Goal: Information Seeking & Learning: Get advice/opinions

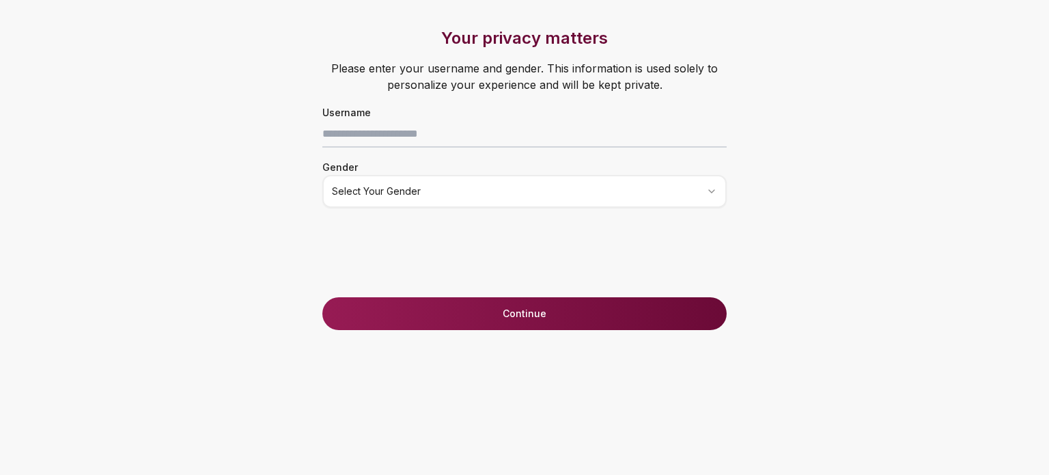
click at [424, 191] on html "Your privacy matters Please enter your username and gender. This information is…" at bounding box center [524, 237] width 1049 height 475
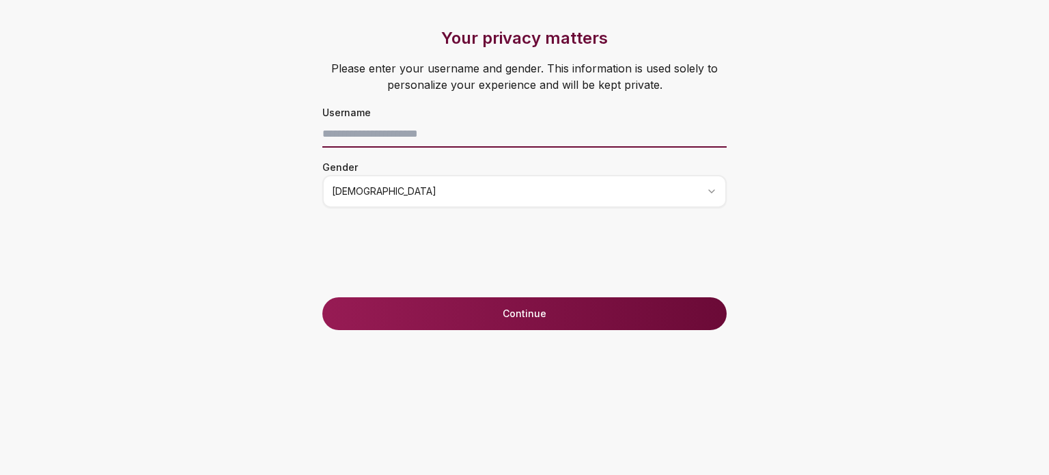
click at [371, 139] on input at bounding box center [524, 133] width 404 height 27
type input "*********"
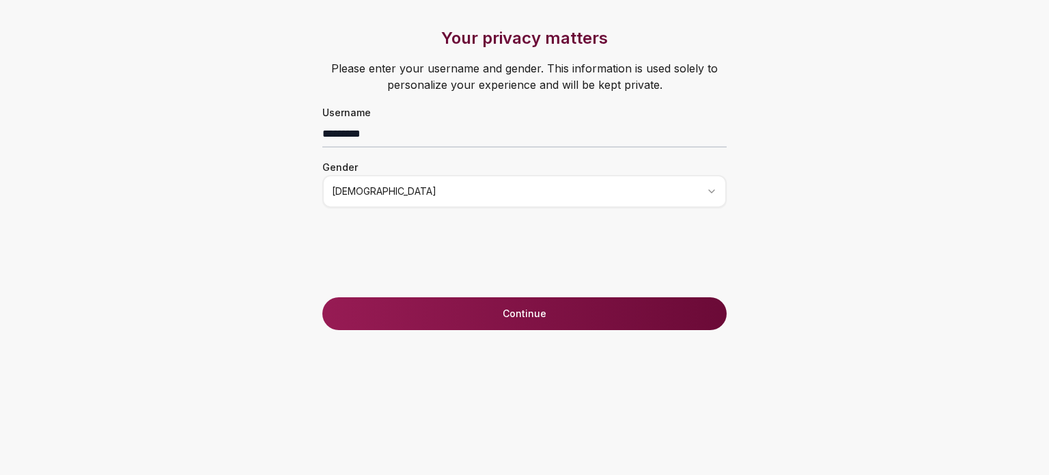
click at [433, 319] on button "Continue" at bounding box center [524, 313] width 404 height 33
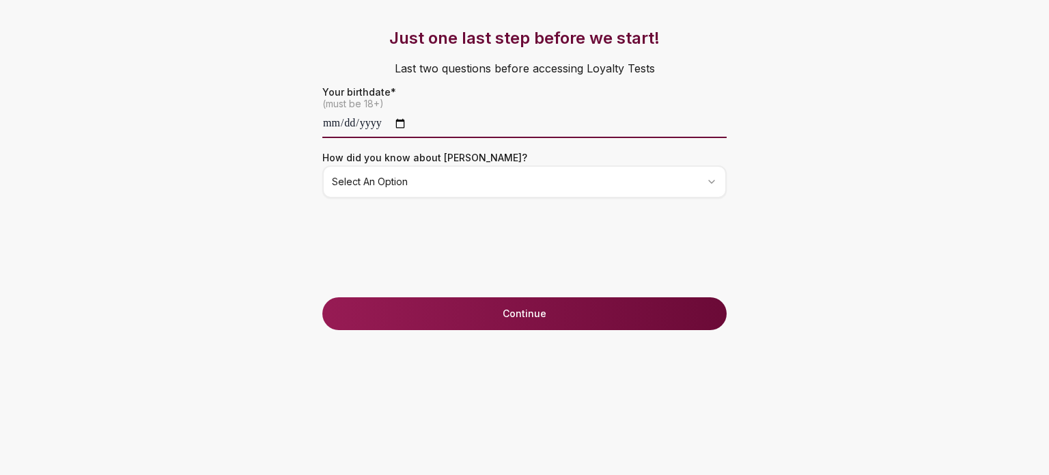
click at [350, 115] on input "date" at bounding box center [524, 124] width 404 height 27
click at [361, 124] on input "date" at bounding box center [524, 124] width 404 height 27
type input "**********"
click at [525, 307] on button "Continue" at bounding box center [524, 313] width 404 height 33
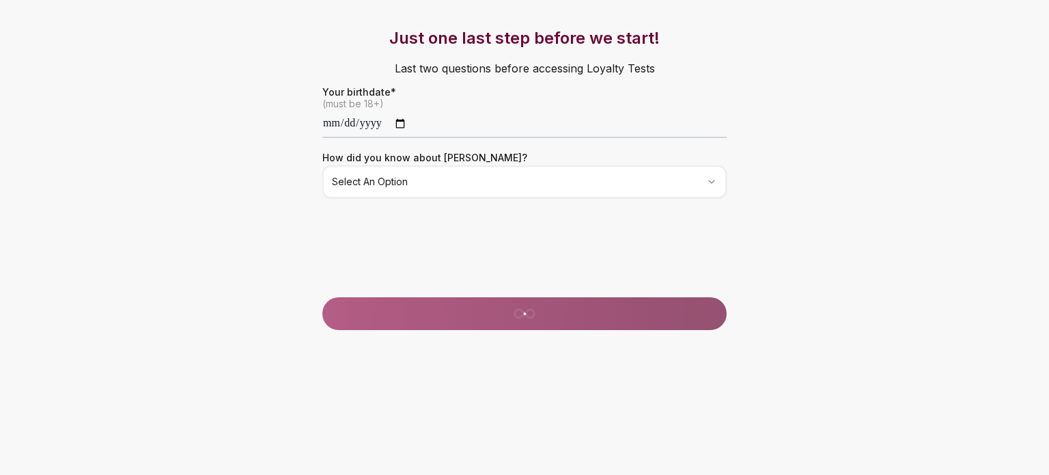
click at [425, 185] on html "**********" at bounding box center [524, 237] width 1049 height 475
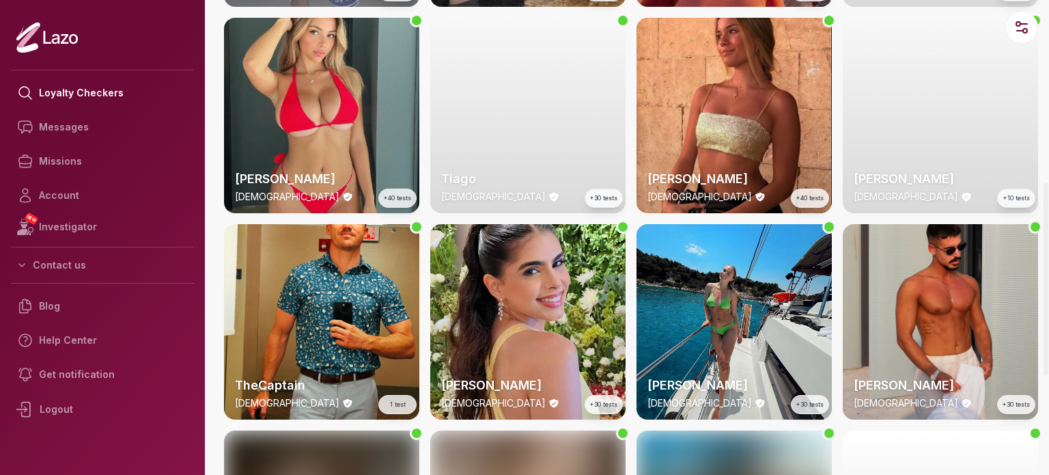
scroll to position [455, 0]
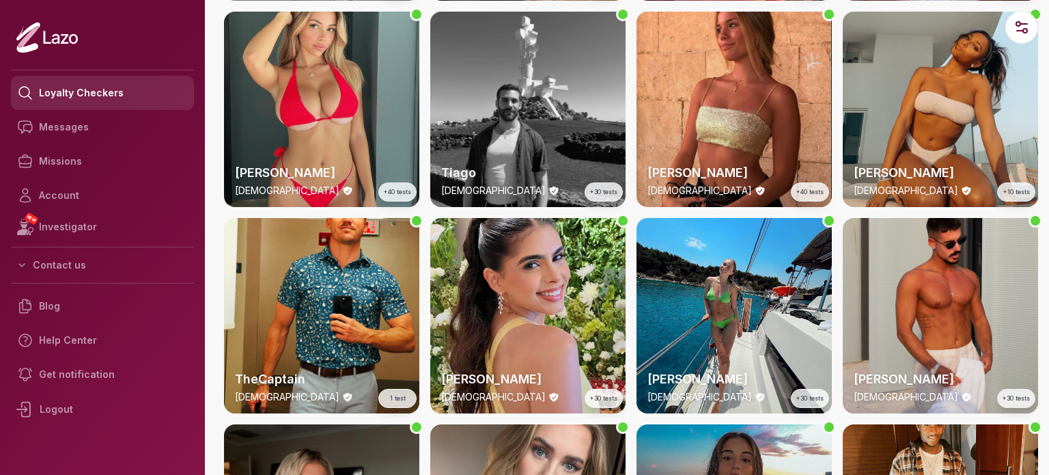
click at [66, 102] on link "Loyalty Checkers" at bounding box center [102, 93] width 183 height 34
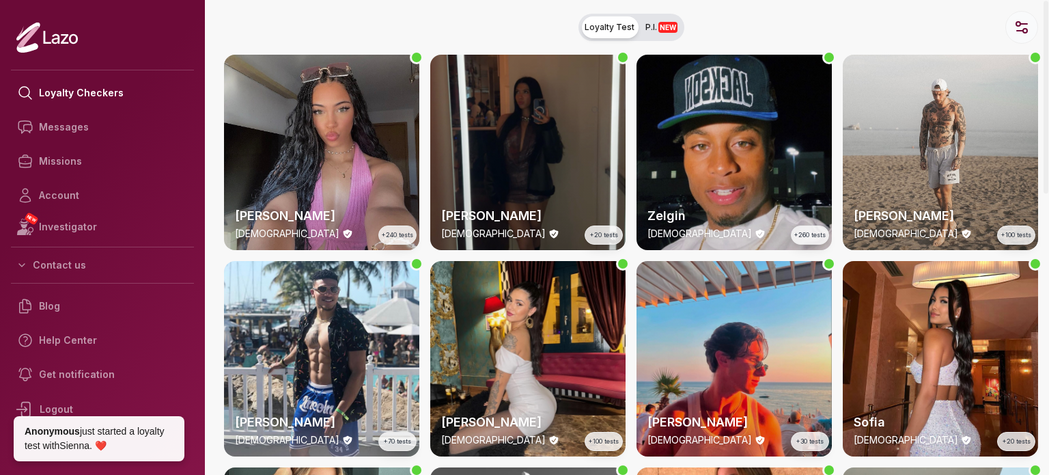
click at [1016, 21] on icon "button" at bounding box center [1021, 27] width 16 height 16
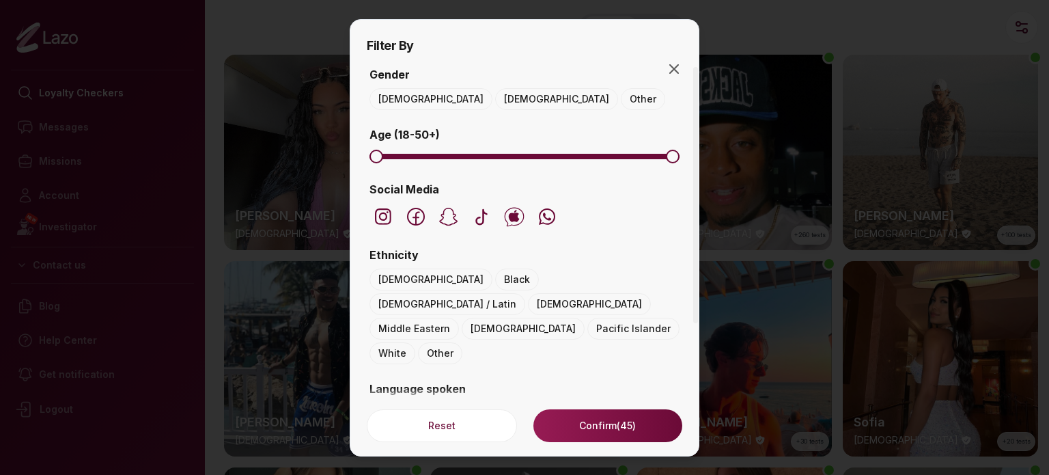
click at [495, 98] on button "[DEMOGRAPHIC_DATA]" at bounding box center [556, 99] width 123 height 22
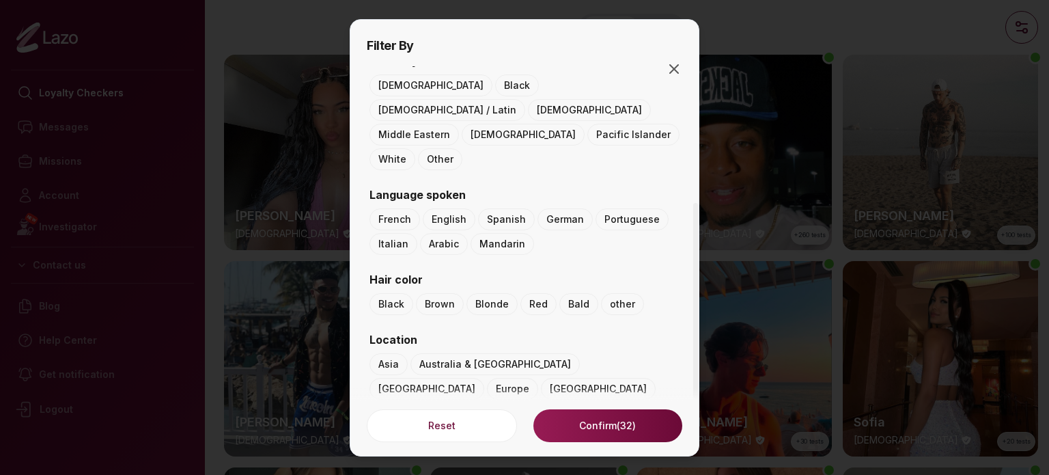
scroll to position [184, 0]
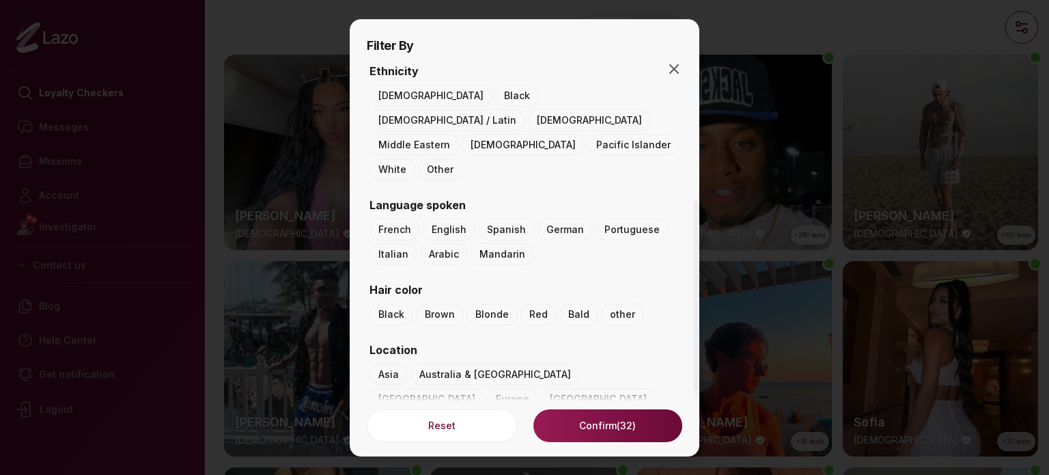
click at [437, 243] on button "Arabic" at bounding box center [444, 254] width 48 height 22
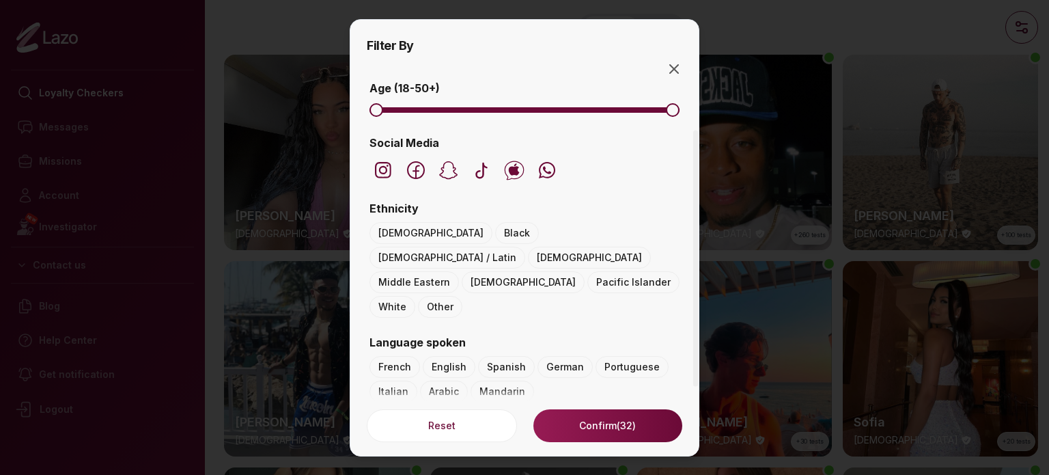
scroll to position [44, 0]
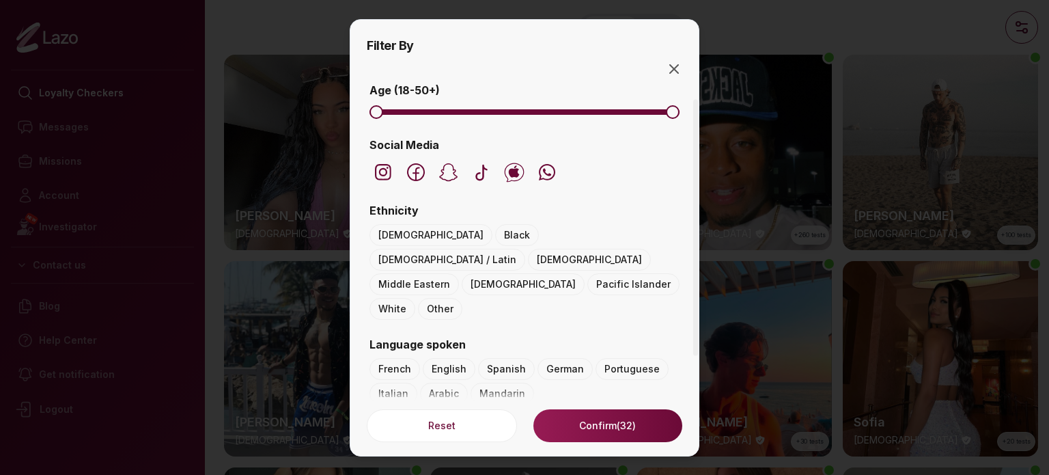
click at [417, 273] on button "Middle Eastern" at bounding box center [413, 284] width 89 height 22
click at [608, 418] on button "Confirm" at bounding box center [607, 425] width 149 height 33
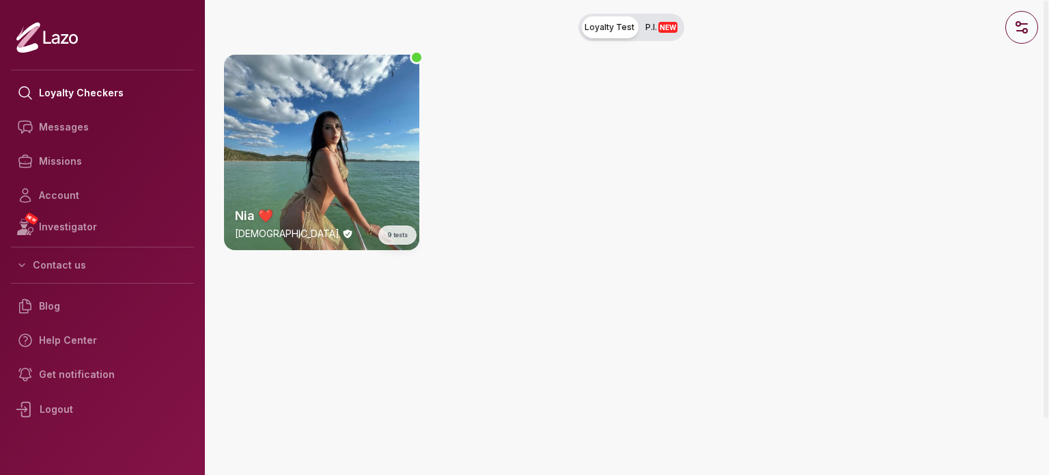
click at [1022, 25] on icon "button" at bounding box center [1021, 27] width 16 height 16
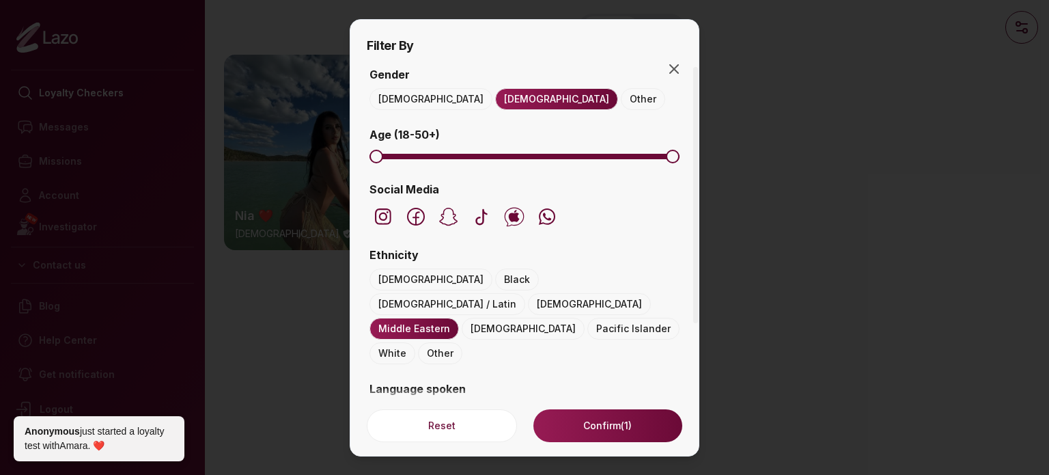
click at [495, 281] on button "Black" at bounding box center [517, 279] width 44 height 22
click at [440, 318] on button "Middle Eastern" at bounding box center [413, 329] width 89 height 22
click at [550, 431] on button "Confirm" at bounding box center [607, 425] width 149 height 33
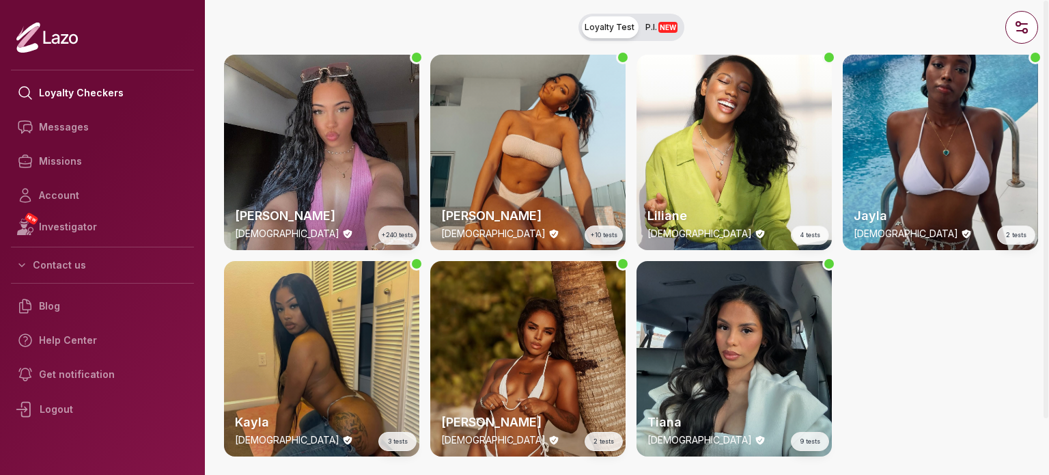
click at [335, 338] on div "Kayla [DEMOGRAPHIC_DATA] 3 tests" at bounding box center [321, 358] width 195 height 195
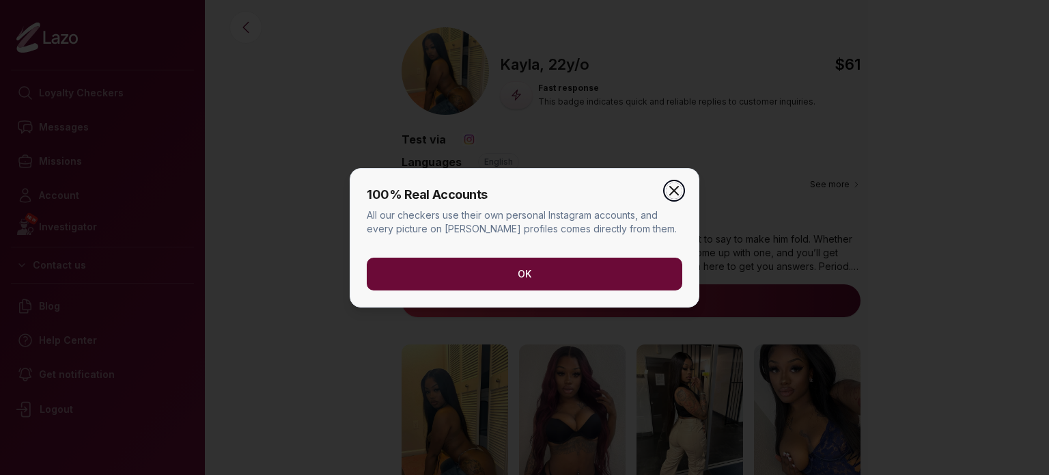
click at [672, 191] on icon "button" at bounding box center [674, 190] width 16 height 16
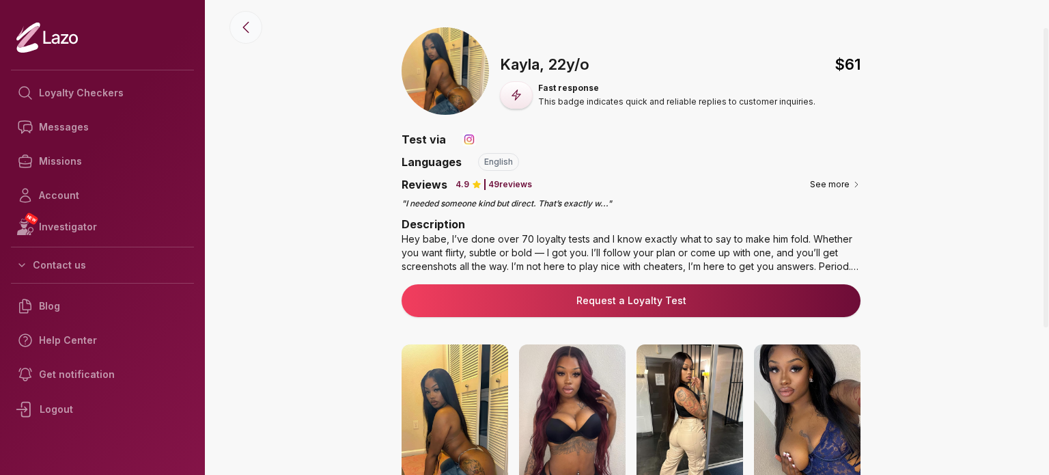
click at [238, 28] on icon at bounding box center [246, 27] width 16 height 16
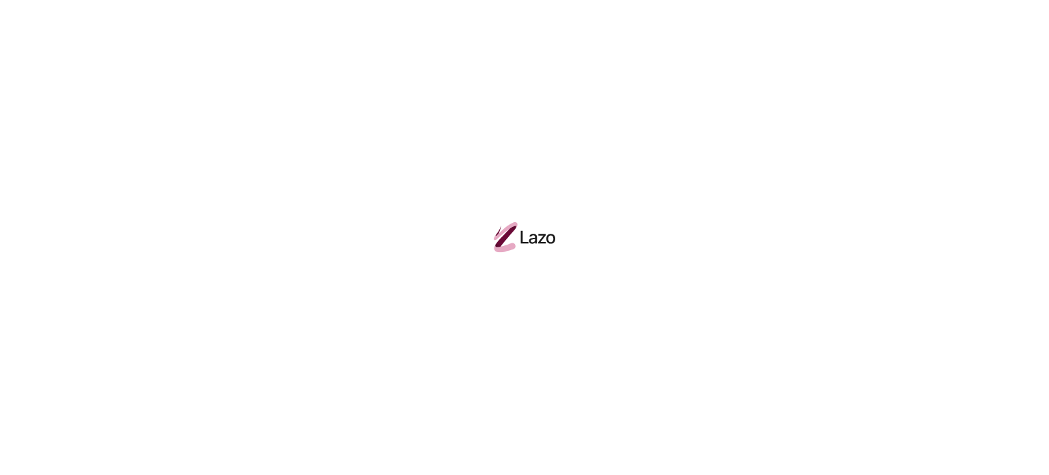
scroll to position [63, 0]
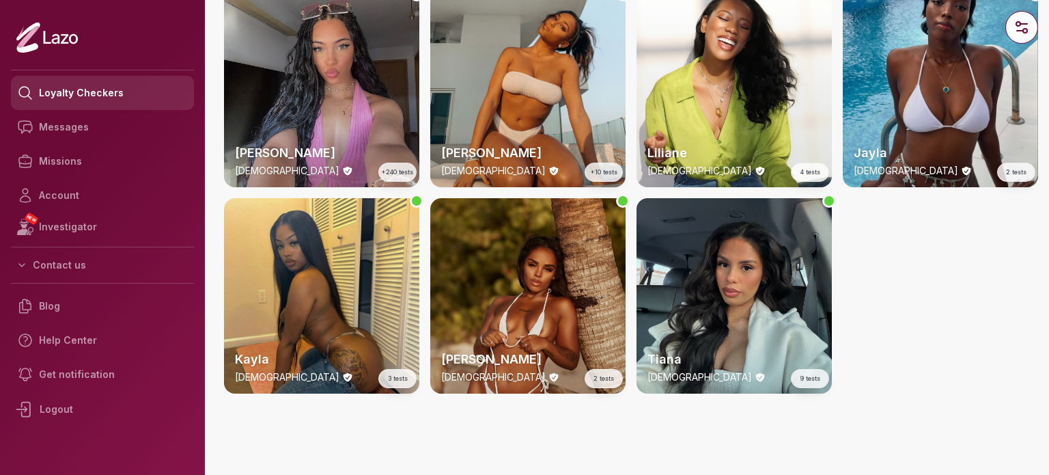
click at [18, 92] on icon at bounding box center [28, 93] width 22 height 22
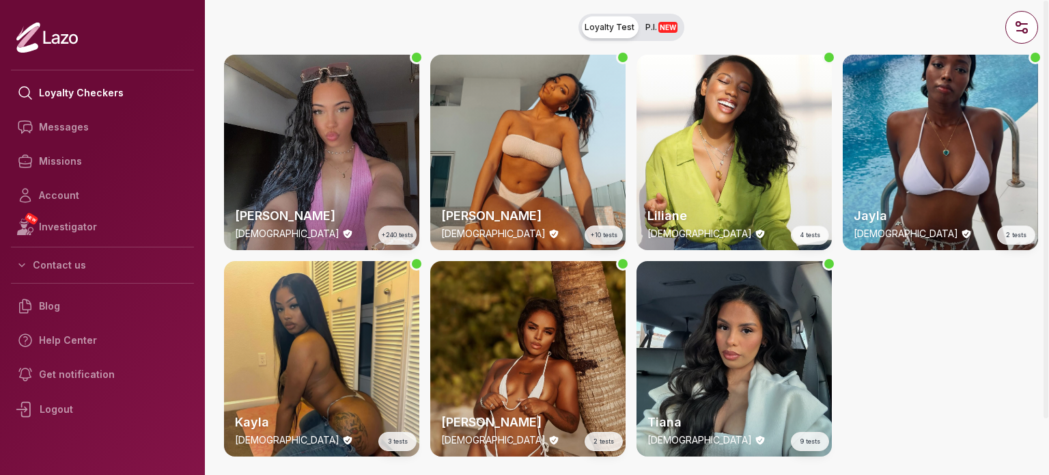
click at [328, 145] on div "[PERSON_NAME] [DEMOGRAPHIC_DATA] +240 tests" at bounding box center [321, 152] width 195 height 195
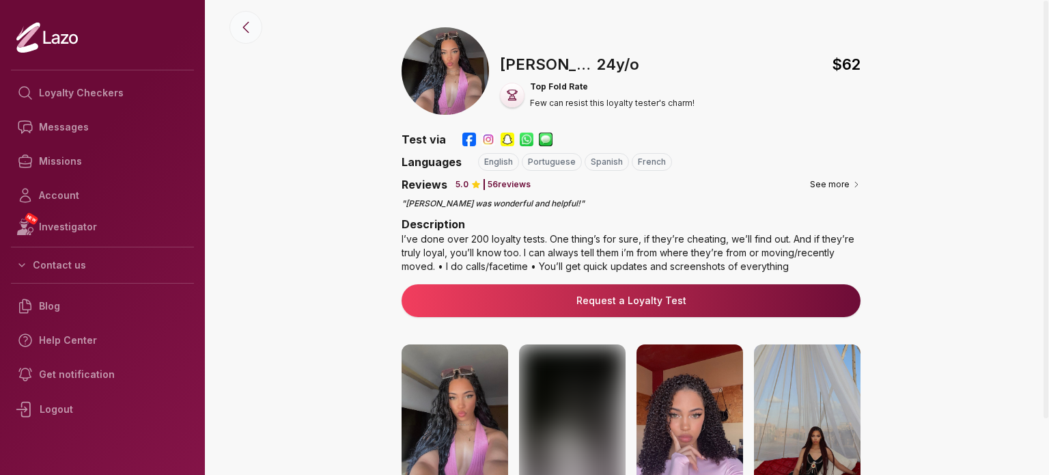
click at [243, 33] on icon at bounding box center [246, 27] width 16 height 16
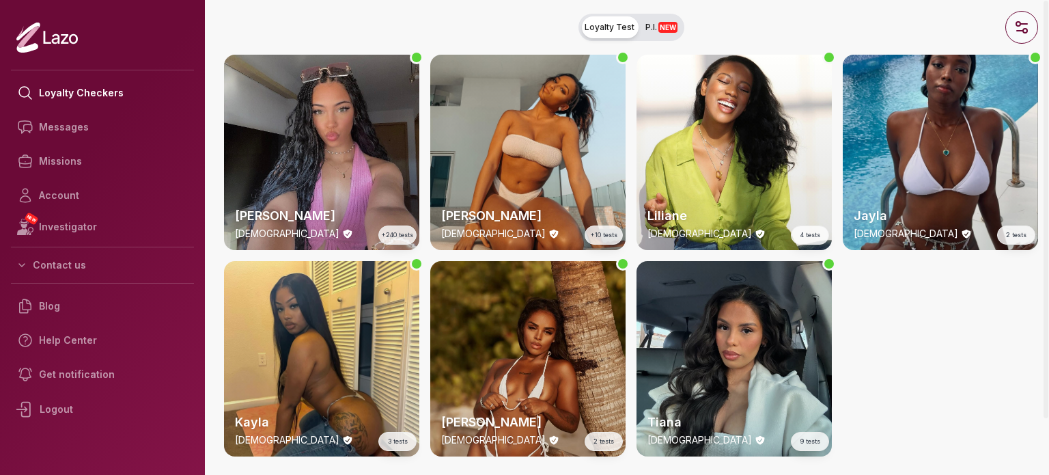
click at [1014, 32] on icon "button" at bounding box center [1021, 27] width 16 height 16
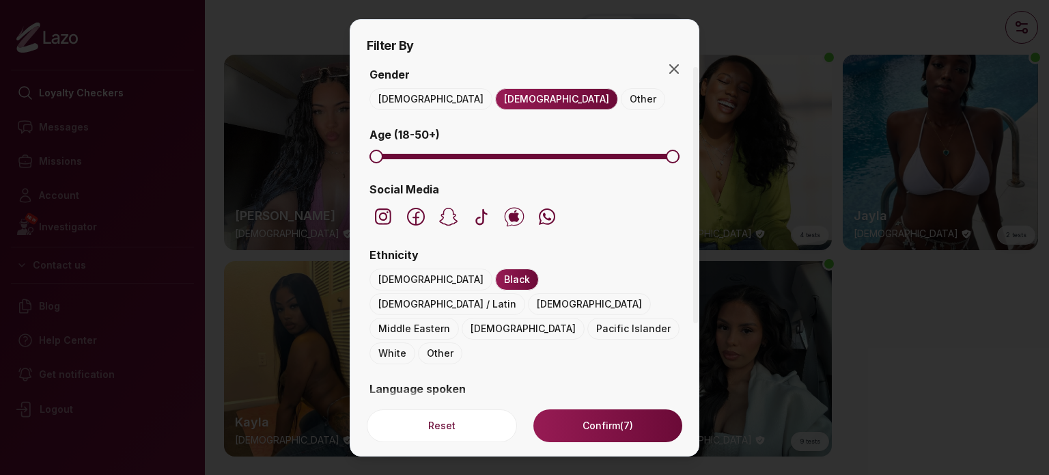
click at [495, 281] on button "Black" at bounding box center [517, 279] width 44 height 22
click at [497, 293] on button "[DEMOGRAPHIC_DATA] / Latin" at bounding box center [447, 304] width 156 height 22
click at [578, 420] on button "Confirm (0)" at bounding box center [607, 425] width 149 height 33
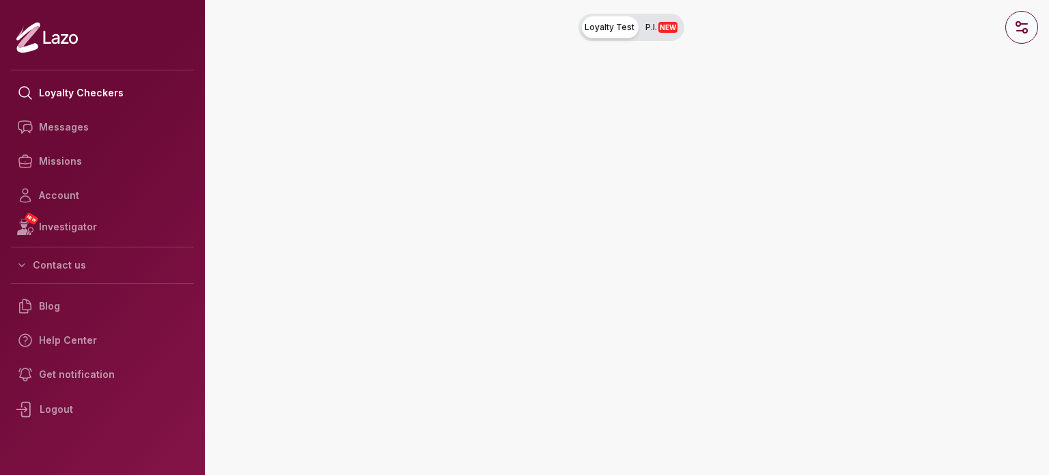
click at [1020, 43] on button "button" at bounding box center [1021, 27] width 33 height 33
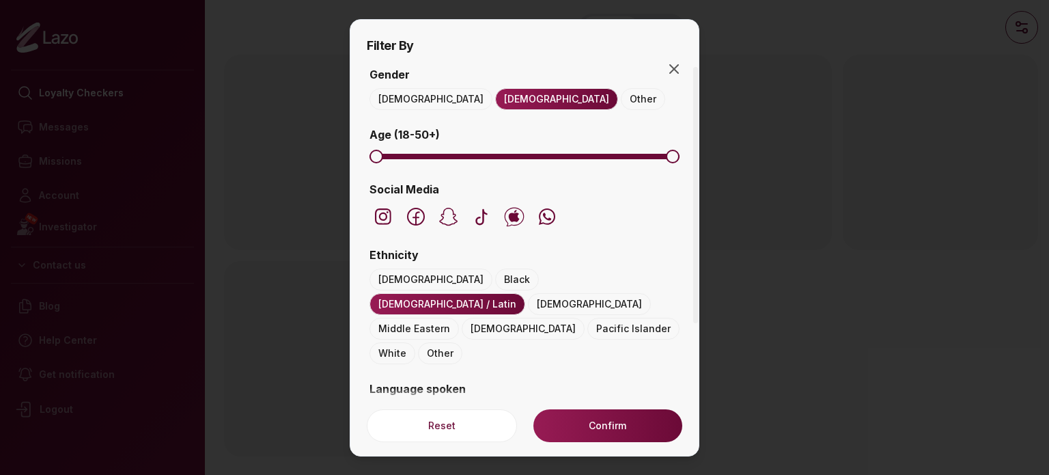
click at [768, 320] on div at bounding box center [524, 237] width 1049 height 475
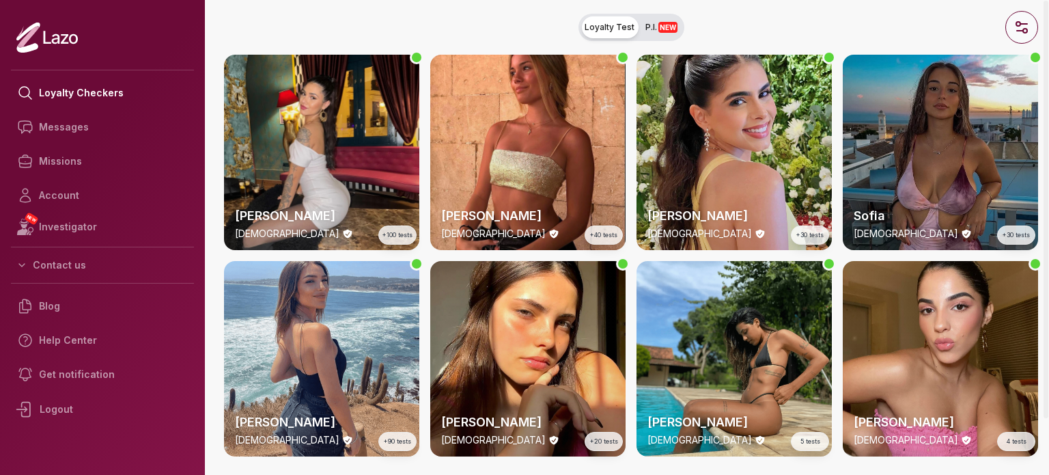
click at [1021, 27] on icon "button" at bounding box center [1021, 27] width 16 height 16
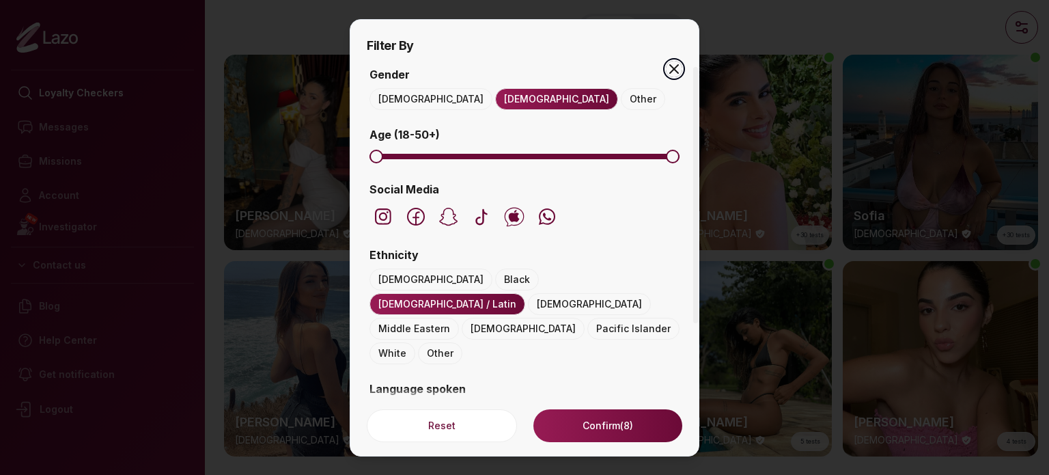
click at [677, 74] on icon "button" at bounding box center [674, 69] width 16 height 16
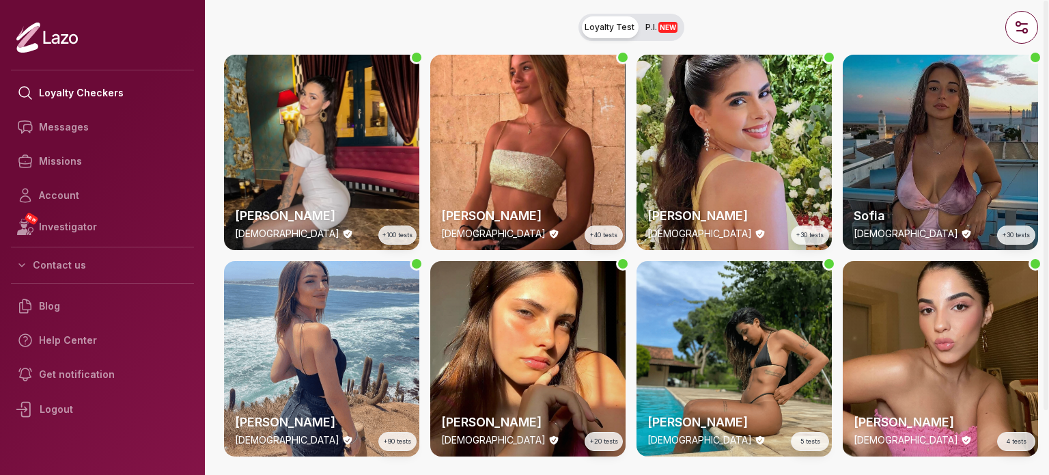
click at [656, 33] on button "Loyalty Test P.I. NEW" at bounding box center [631, 27] width 106 height 27
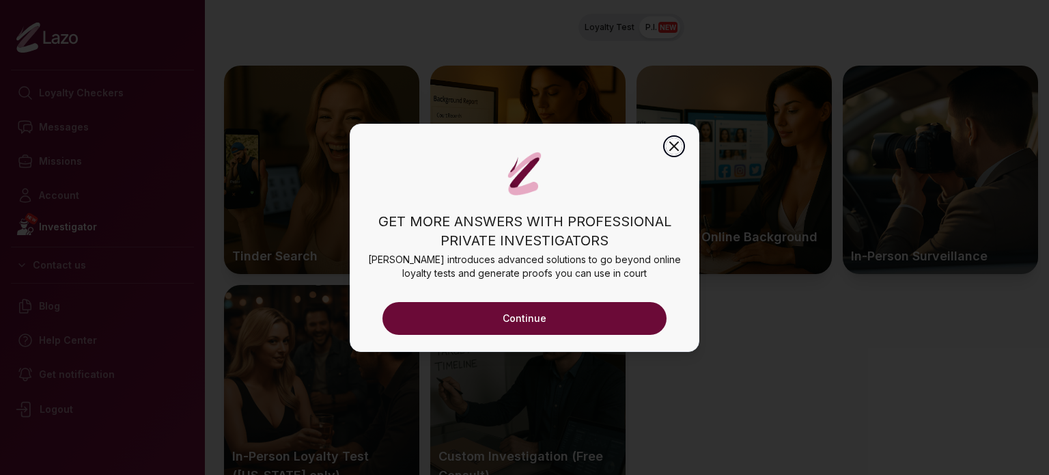
click at [679, 148] on icon "button" at bounding box center [674, 146] width 16 height 16
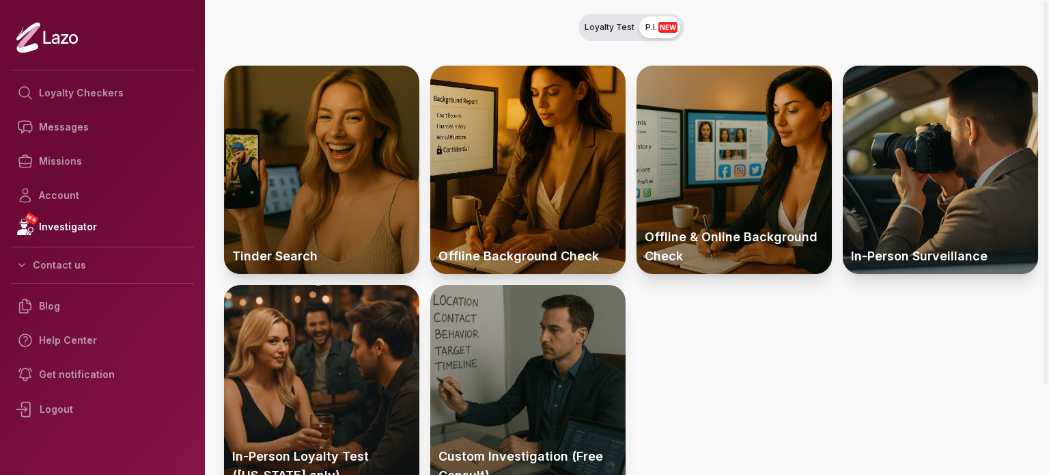
click at [614, 32] on span "Loyalty Test" at bounding box center [610, 27] width 50 height 11
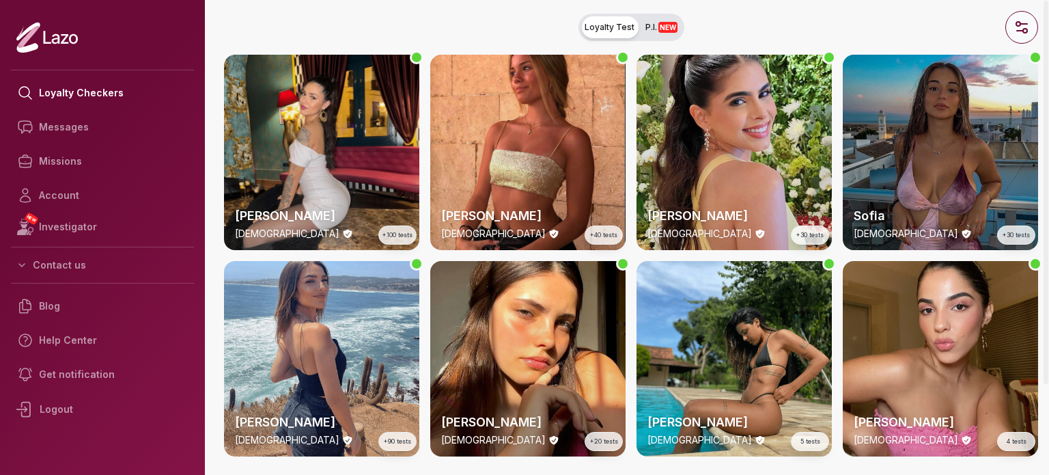
click at [1017, 25] on circle "button" at bounding box center [1018, 24] width 4 height 4
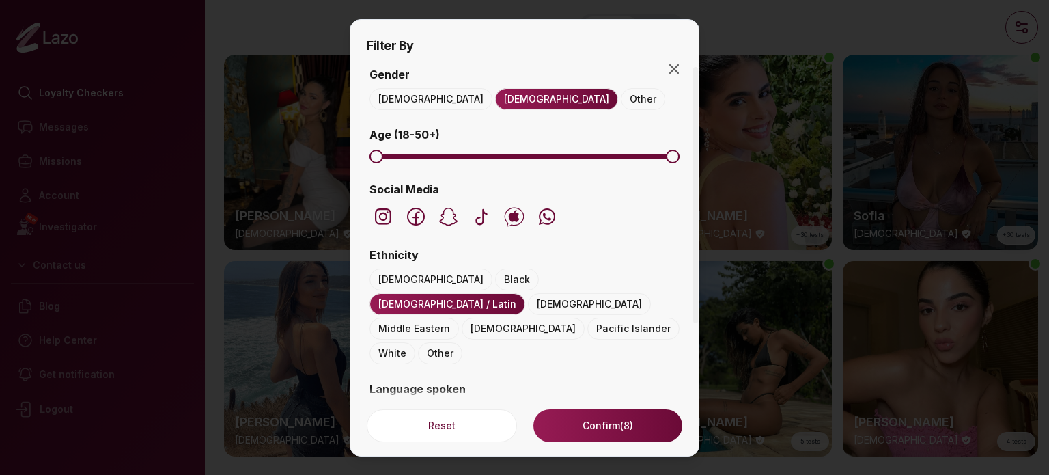
click at [403, 342] on button "White" at bounding box center [392, 353] width 46 height 22
click at [525, 293] on button "[DEMOGRAPHIC_DATA] / Latin" at bounding box center [447, 304] width 156 height 22
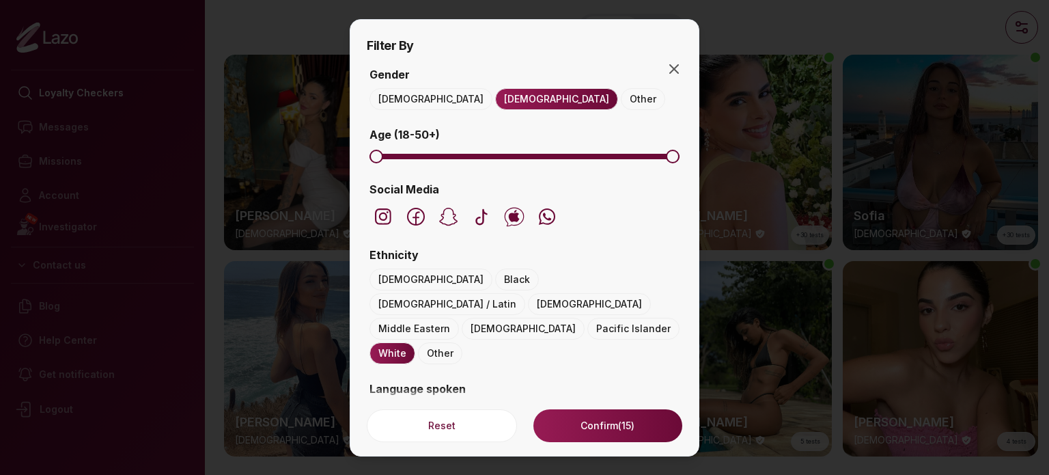
click at [595, 428] on button "Confirm (15)" at bounding box center [607, 425] width 149 height 33
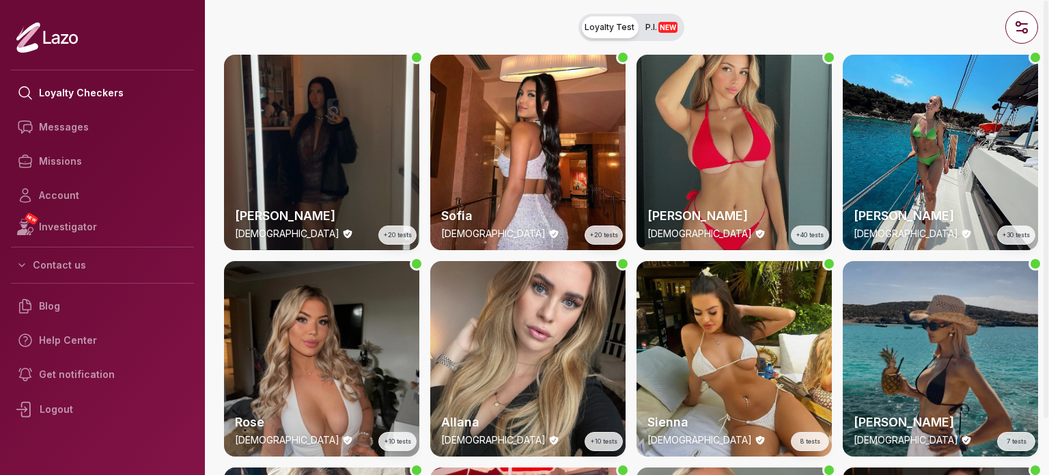
click at [745, 188] on div "[PERSON_NAME] [DEMOGRAPHIC_DATA] +40 tests" at bounding box center [733, 152] width 195 height 195
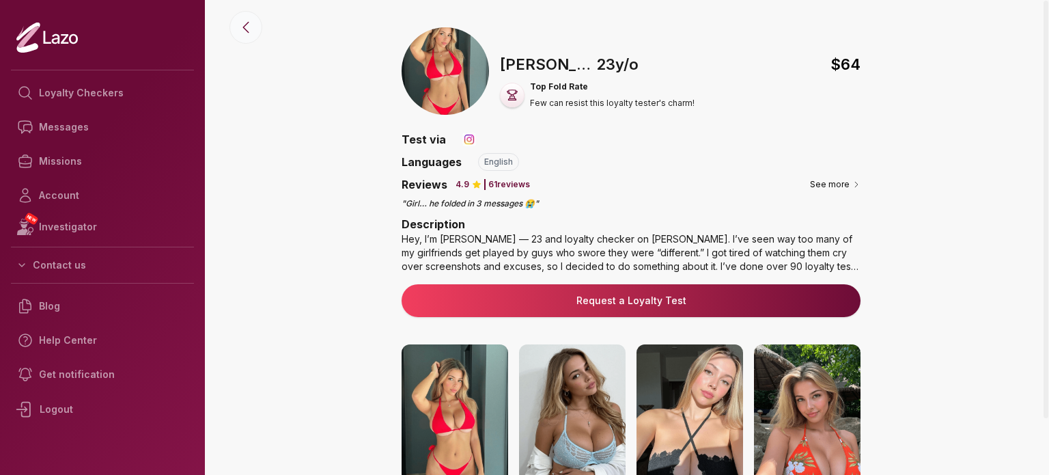
click at [245, 27] on icon at bounding box center [246, 27] width 16 height 16
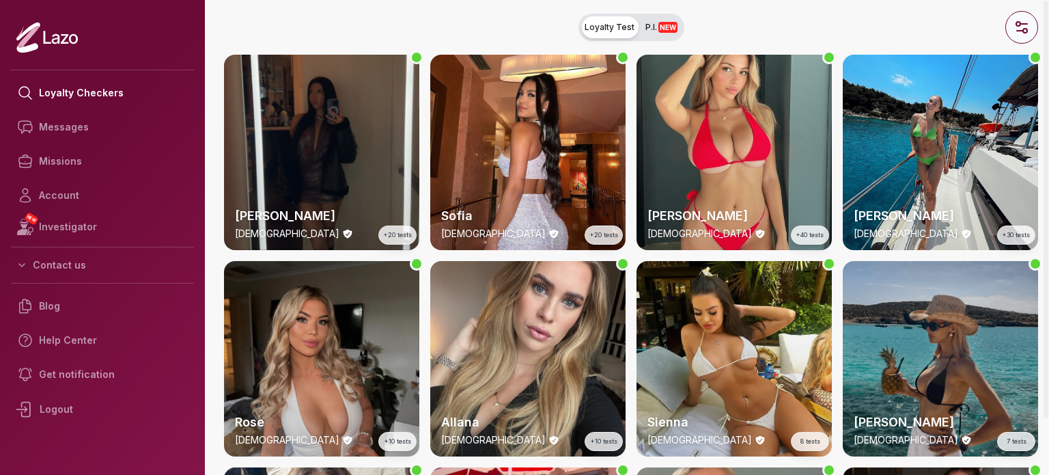
click at [1014, 21] on icon "button" at bounding box center [1021, 27] width 16 height 16
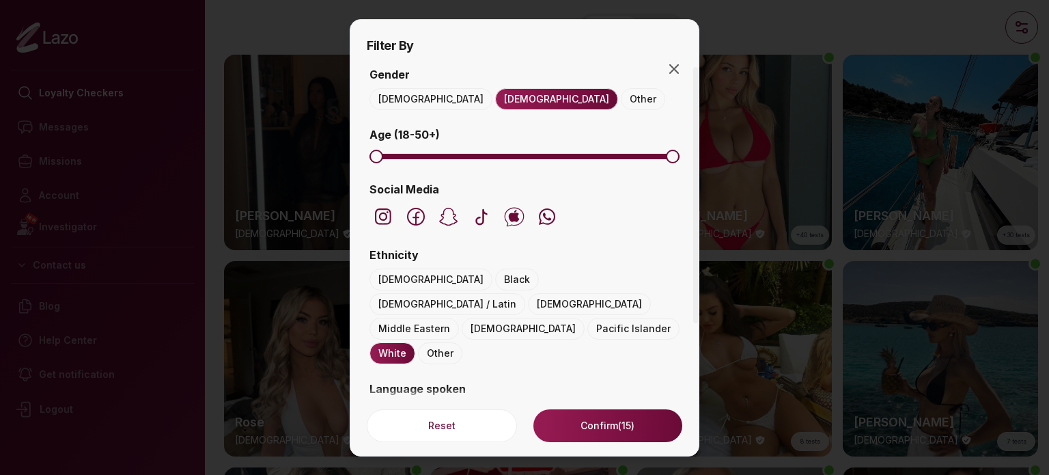
click at [390, 342] on button "White" at bounding box center [392, 353] width 46 height 22
click at [601, 318] on button "Pacific Islander" at bounding box center [633, 329] width 92 height 22
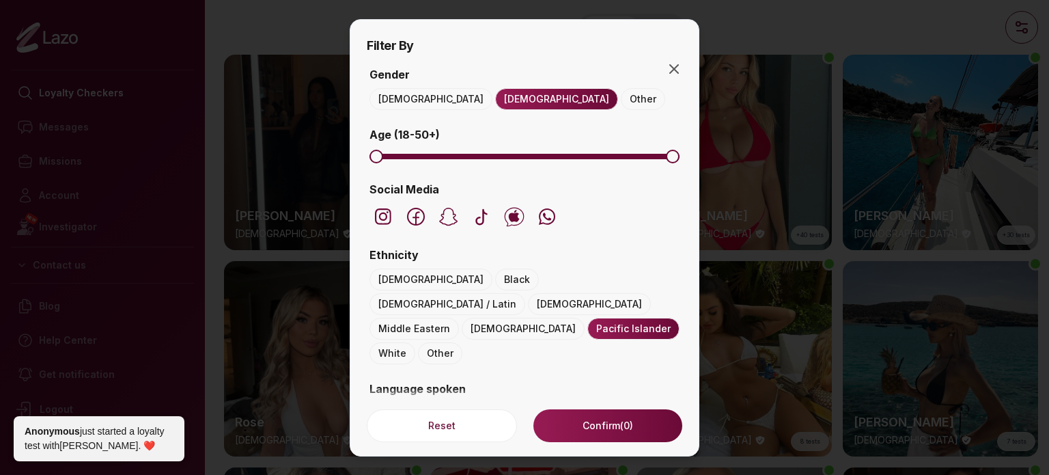
click at [609, 423] on button "Confirm (0)" at bounding box center [607, 425] width 149 height 33
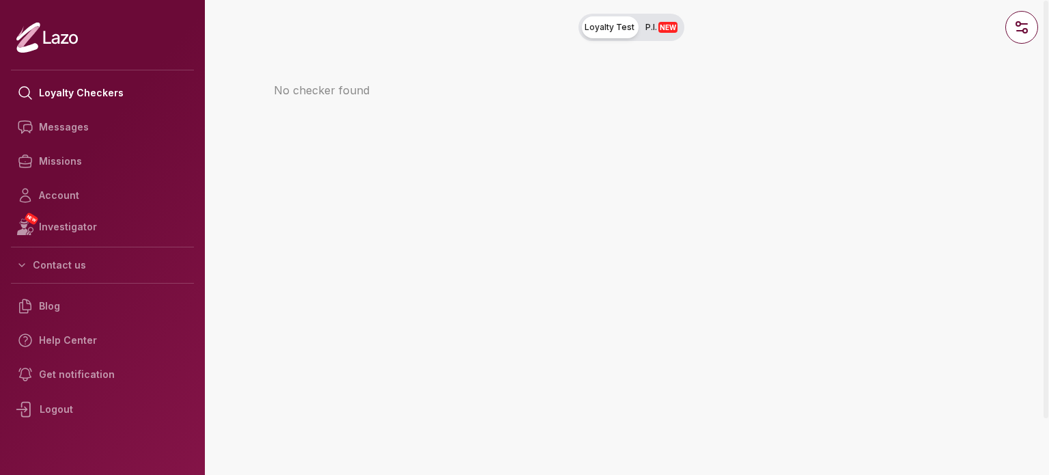
click at [1020, 44] on nav "Loyalty Test P.I. NEW" at bounding box center [631, 27] width 836 height 55
click at [1022, 25] on icon "button" at bounding box center [1021, 27] width 16 height 16
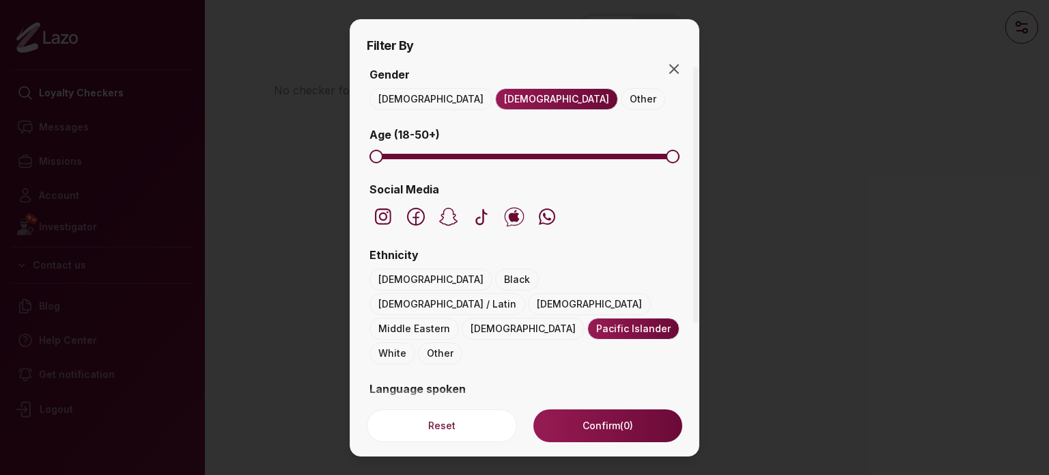
click at [593, 318] on button "Pacific Islander" at bounding box center [633, 329] width 92 height 22
click at [567, 293] on button "[DEMOGRAPHIC_DATA]" at bounding box center [589, 304] width 123 height 22
click at [610, 419] on button "Confirm" at bounding box center [607, 425] width 149 height 33
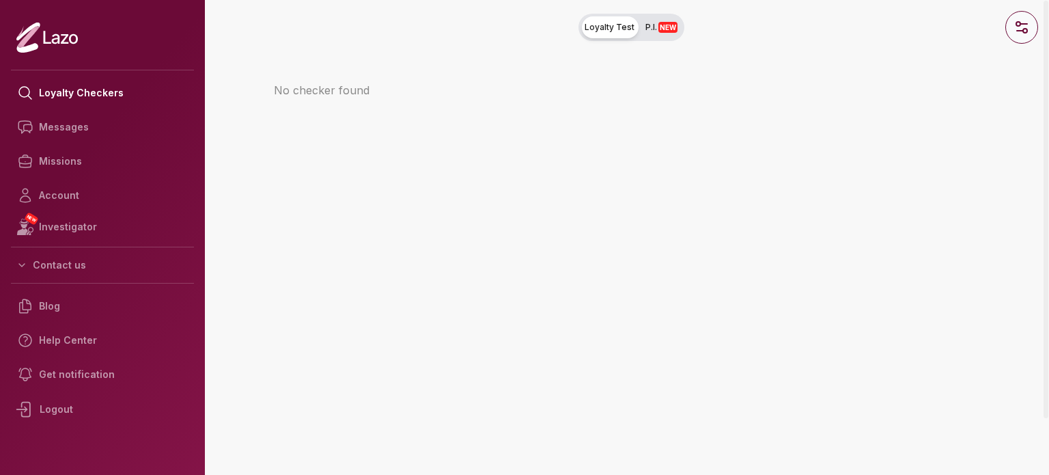
click at [1020, 19] on icon "button" at bounding box center [1021, 27] width 16 height 16
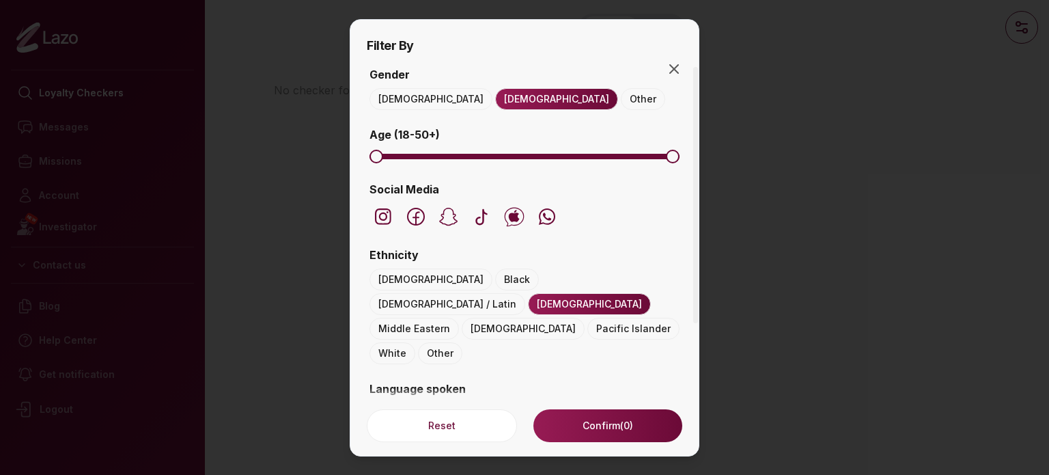
click at [392, 279] on button "[DEMOGRAPHIC_DATA]" at bounding box center [430, 279] width 123 height 22
click at [585, 293] on button "[DEMOGRAPHIC_DATA]" at bounding box center [589, 304] width 123 height 22
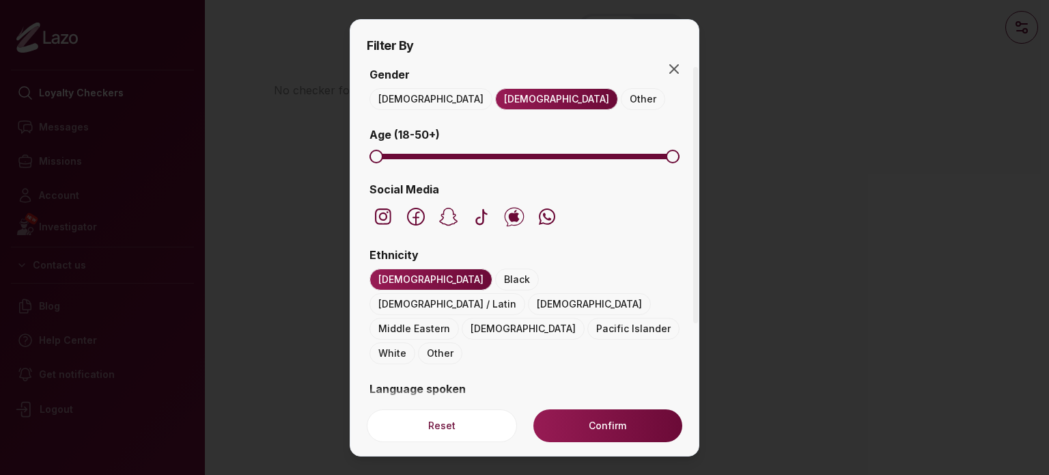
click at [560, 441] on button "Confirm" at bounding box center [607, 425] width 149 height 33
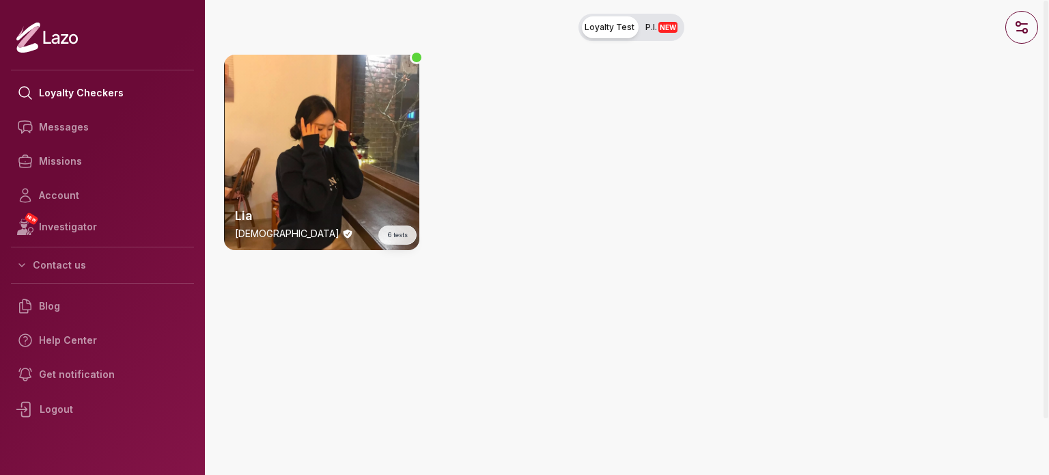
click at [1029, 32] on icon "button" at bounding box center [1021, 27] width 16 height 16
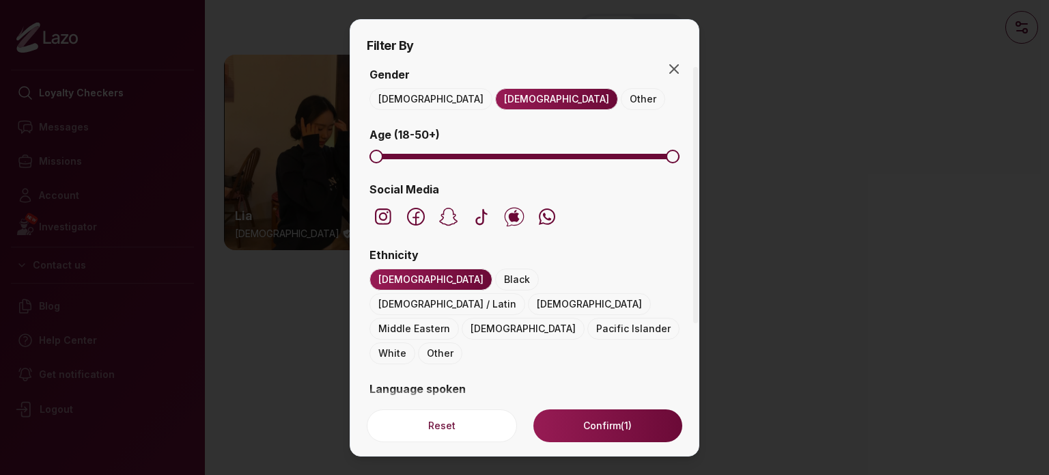
click at [495, 279] on button "Black" at bounding box center [517, 279] width 44 height 22
click at [398, 280] on button "[DEMOGRAPHIC_DATA]" at bounding box center [430, 279] width 123 height 22
click at [605, 425] on button "Confirm (7)" at bounding box center [607, 425] width 149 height 33
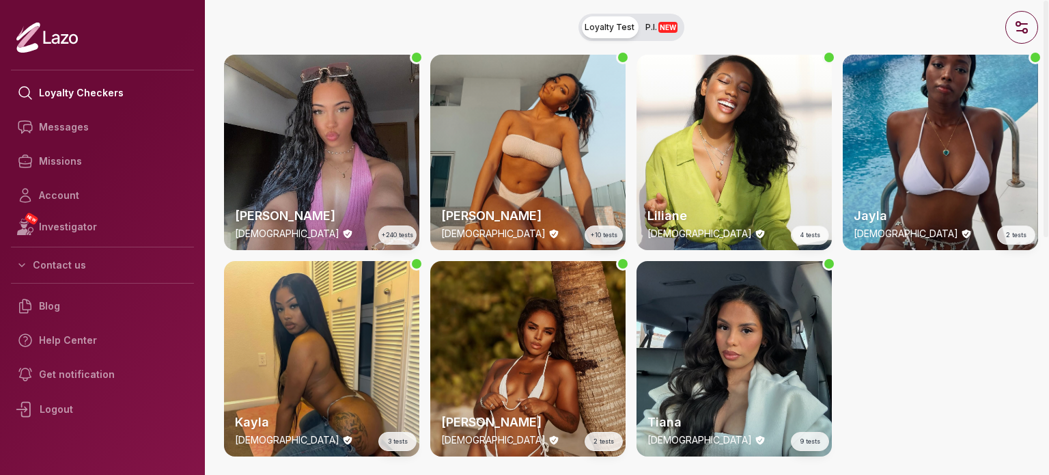
click at [1030, 32] on button "button" at bounding box center [1021, 27] width 33 height 33
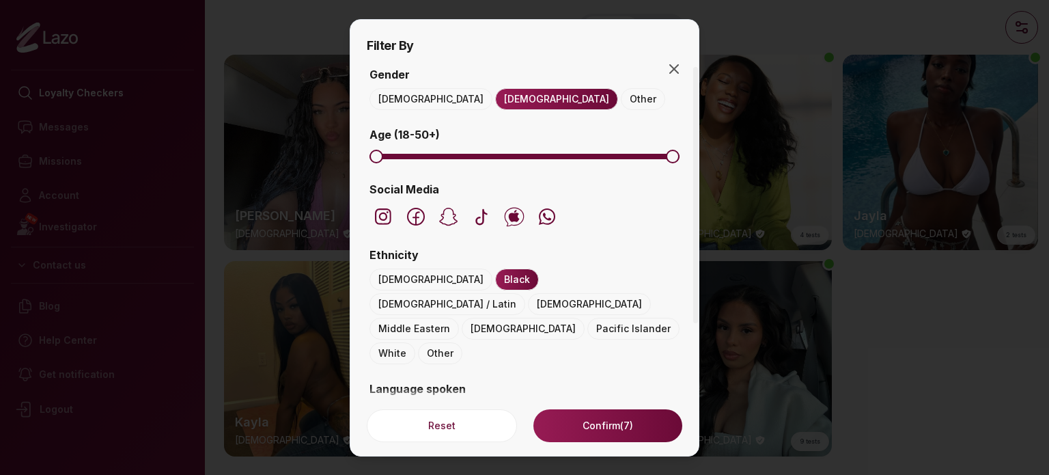
click at [495, 275] on button "Black" at bounding box center [517, 279] width 44 height 22
click at [595, 427] on button "Confirm (32)" at bounding box center [607, 425] width 149 height 33
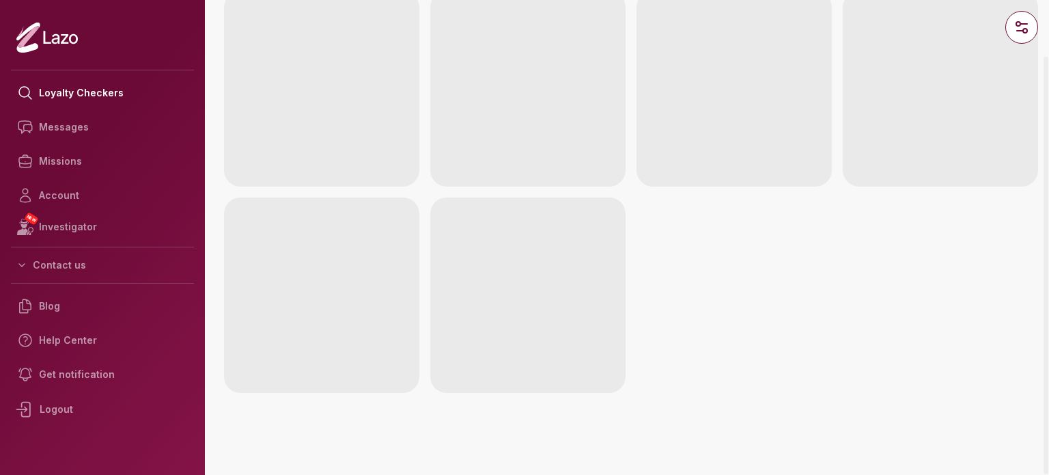
scroll to position [1311, 0]
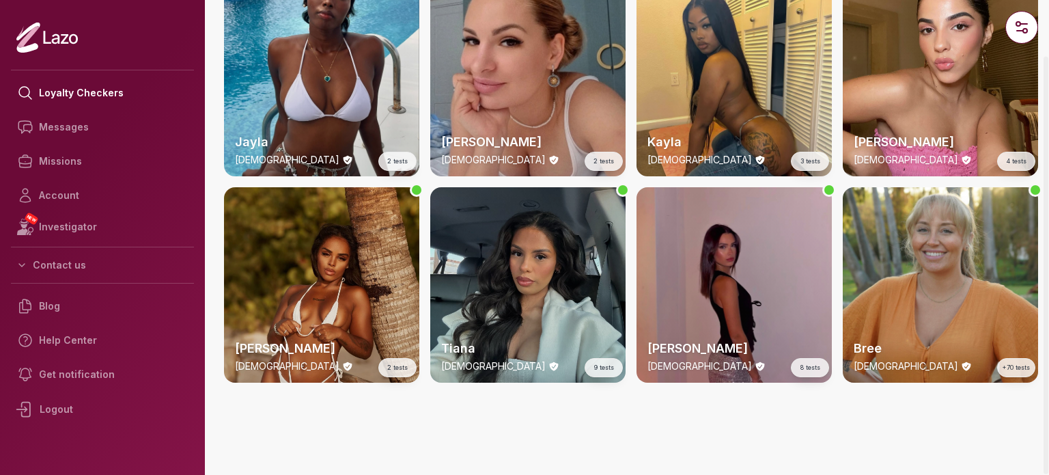
click at [590, 292] on div "Tiana [DEMOGRAPHIC_DATA] 9 tests" at bounding box center [527, 284] width 195 height 195
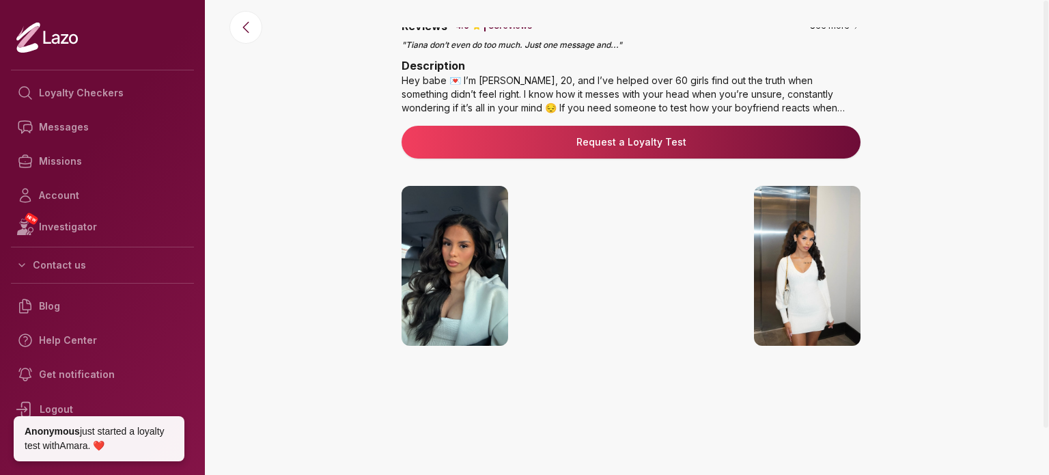
scroll to position [276, 0]
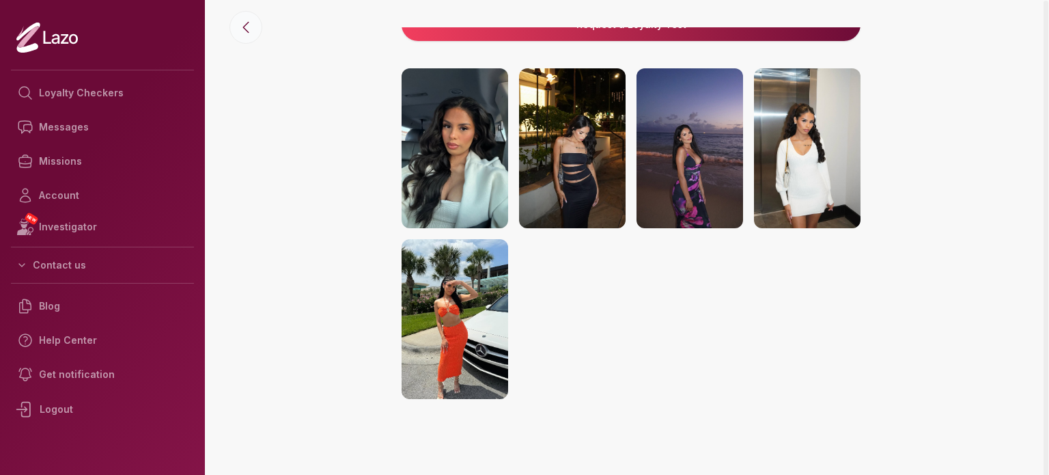
click at [241, 29] on icon at bounding box center [246, 27] width 16 height 16
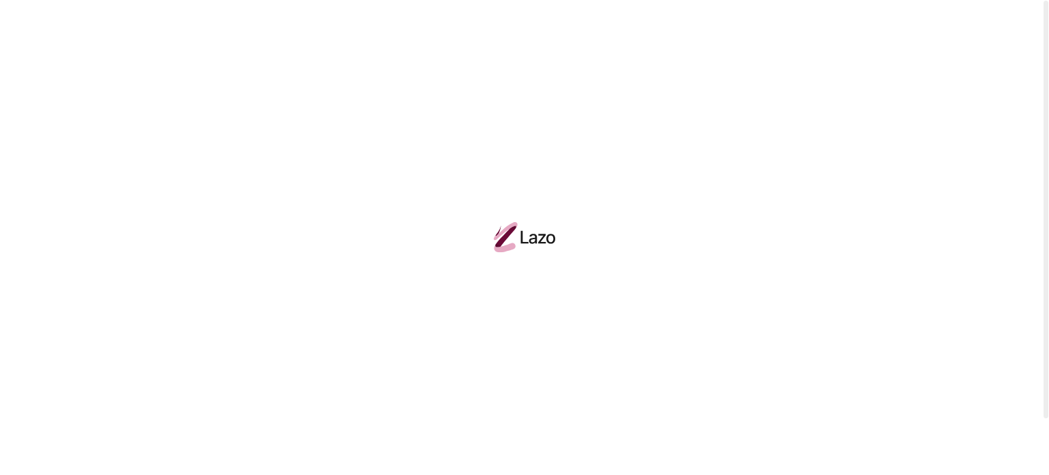
scroll to position [1311, 0]
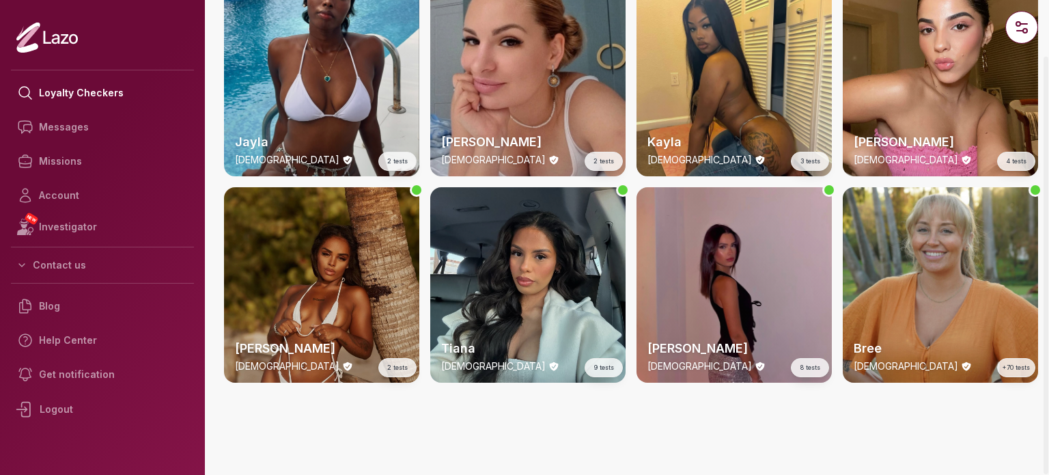
click at [356, 296] on div "[PERSON_NAME] [DEMOGRAPHIC_DATA] 2 tests" at bounding box center [321, 284] width 195 height 195
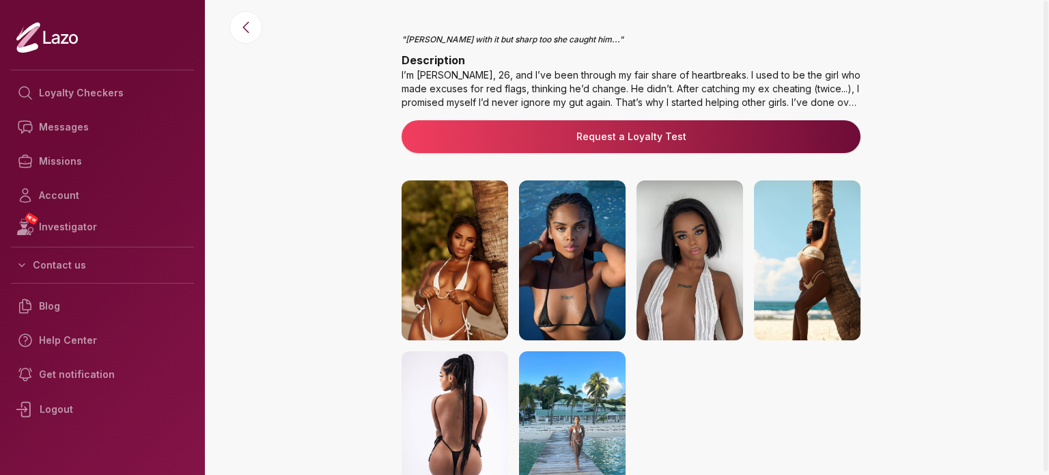
scroll to position [276, 0]
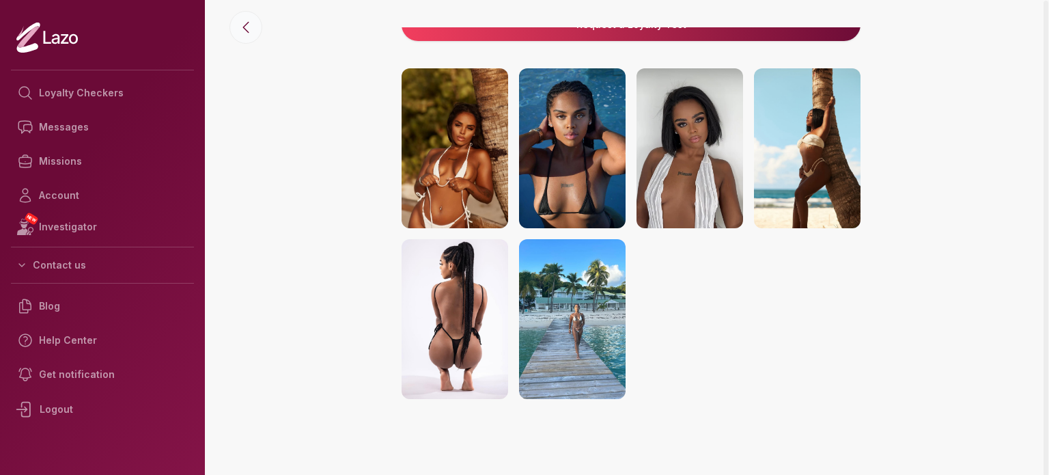
click at [244, 30] on icon at bounding box center [246, 27] width 16 height 16
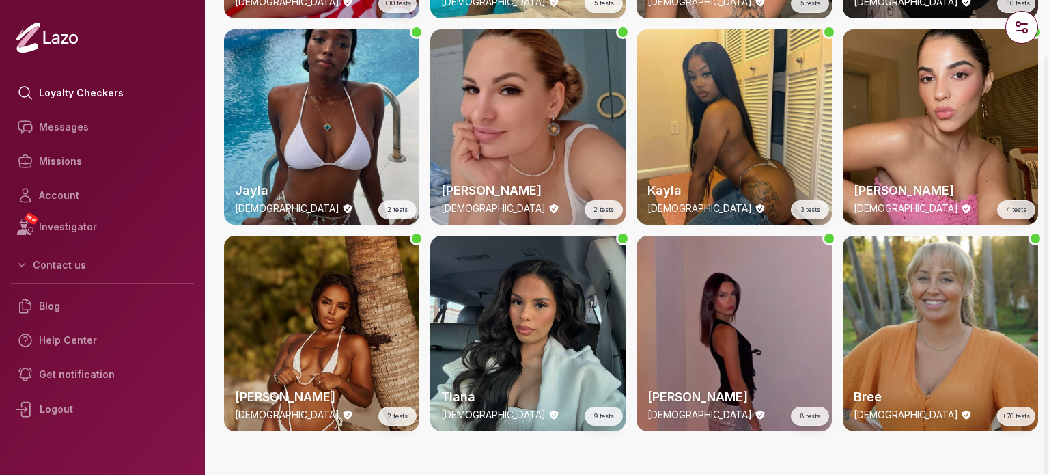
scroll to position [1262, 0]
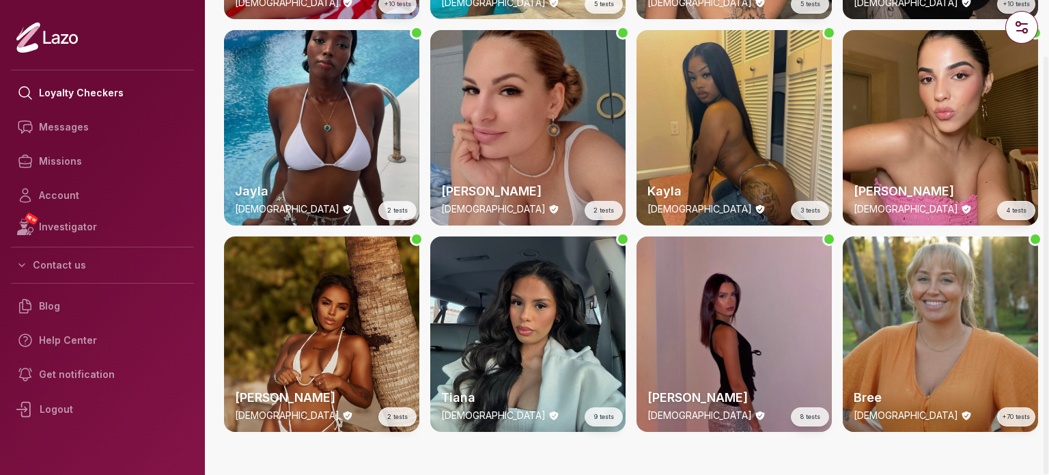
click at [736, 182] on h2 "Kayla" at bounding box center [733, 191] width 173 height 19
